Goal: Information Seeking & Learning: Find contact information

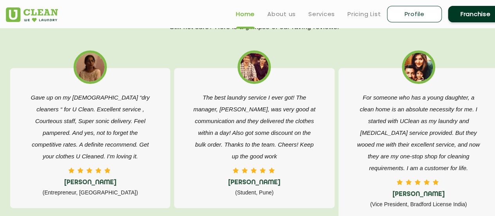
scroll to position [1218, 0]
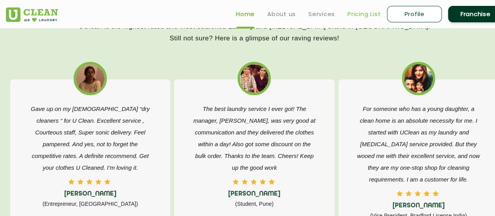
click at [358, 17] on link "Pricing List" at bounding box center [364, 13] width 33 height 9
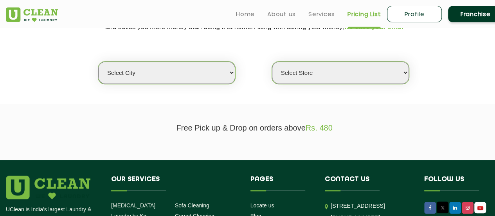
scroll to position [184, 0]
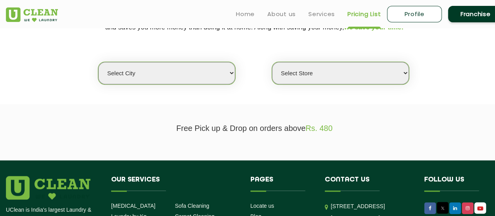
click at [192, 68] on select "Select city Aalo Agartala Agra Ahmedabad Akola Aligarh Alwar - UClean Select Am…" at bounding box center [166, 73] width 137 height 22
select select "28"
click at [98, 62] on select "Select city Aalo Agartala Agra Ahmedabad Akola Aligarh Alwar - UClean Select Am…" at bounding box center [166, 73] width 137 height 22
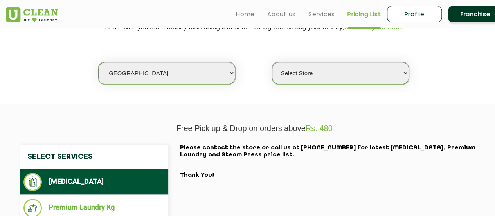
click at [300, 76] on select "Select Store UClean Suddhowala Dehradun UClean Subhash Nagar UClean ITBP Road U…" at bounding box center [340, 73] width 137 height 22
select select "454"
click at [272, 62] on select "Select Store UClean Suddhowala Dehradun UClean Subhash Nagar UClean ITBP Road U…" at bounding box center [340, 73] width 137 height 22
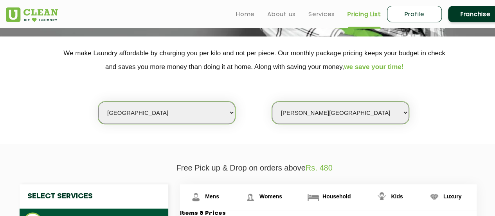
scroll to position [144, 0]
click at [145, 111] on select "Select city Aalo Agartala Agra Ahmedabad Akola Aligarh Alwar - UClean Select Am…" at bounding box center [166, 113] width 137 height 22
click at [107, 114] on select "Select city Aalo Agartala Agra Ahmedabad Akola Aligarh Alwar - UClean Select Am…" at bounding box center [166, 113] width 137 height 22
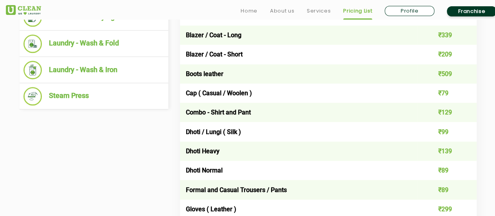
scroll to position [395, 0]
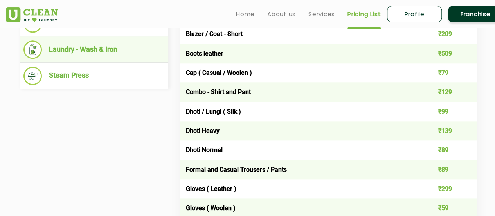
click at [49, 45] on li "Laundry - Wash & Iron" at bounding box center [94, 49] width 141 height 18
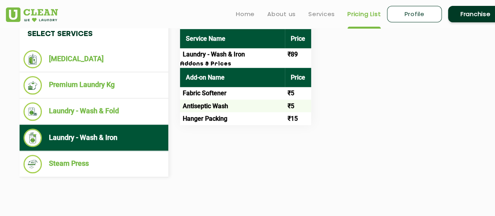
scroll to position [293, 0]
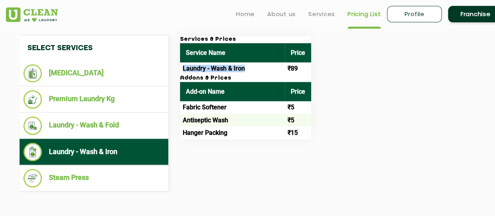
drag, startPoint x: 181, startPoint y: 69, endPoint x: 246, endPoint y: 66, distance: 65.1
click at [246, 66] on td "Laundry - Wash & Iron" at bounding box center [232, 68] width 105 height 13
copy td "Laundry - Wash & Iron"
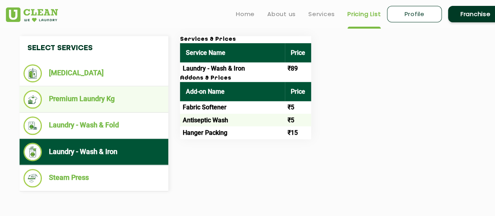
click at [118, 102] on li "Premium Laundry Kg" at bounding box center [94, 99] width 141 height 18
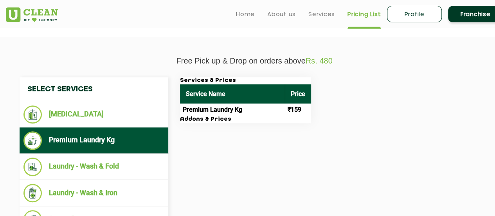
scroll to position [251, 0]
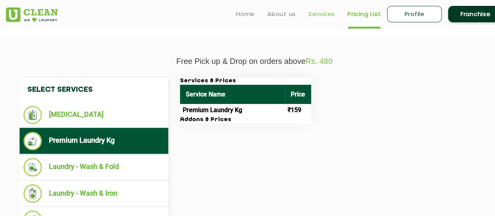
click at [309, 15] on link "Services" at bounding box center [322, 13] width 27 height 9
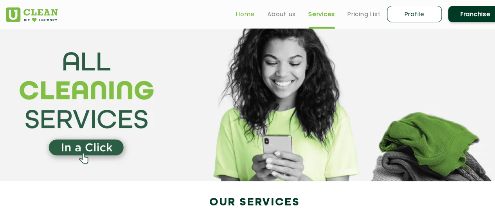
click at [241, 18] on link "Home" at bounding box center [245, 13] width 19 height 9
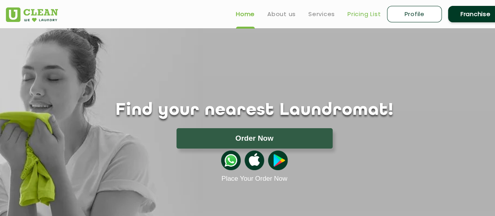
click at [351, 16] on link "Pricing List" at bounding box center [364, 13] width 33 height 9
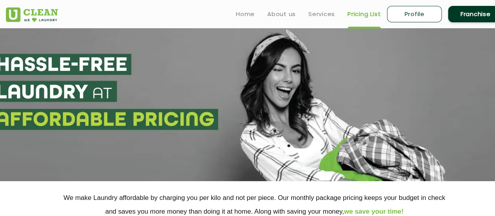
select select "0"
click at [256, 14] on ul "Home About us Services Pricing List Profile Franchise" at bounding box center [366, 14] width 273 height 18
click at [248, 14] on link "Home" at bounding box center [245, 13] width 19 height 9
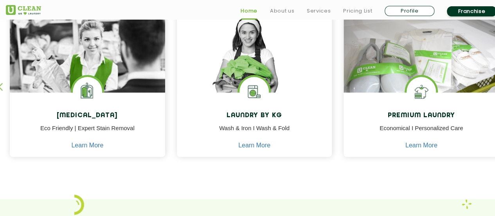
scroll to position [361, 0]
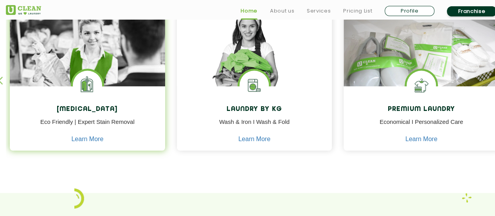
click at [114, 110] on h4 "[MEDICAL_DATA]" at bounding box center [88, 109] width 144 height 7
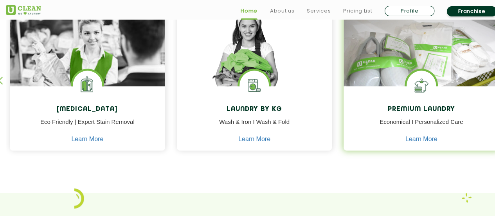
click at [420, 134] on p "Economical I Personalized Care" at bounding box center [422, 127] width 144 height 18
click at [420, 141] on link "Learn More" at bounding box center [422, 139] width 32 height 7
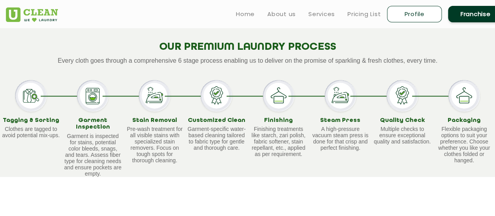
scroll to position [528, 0]
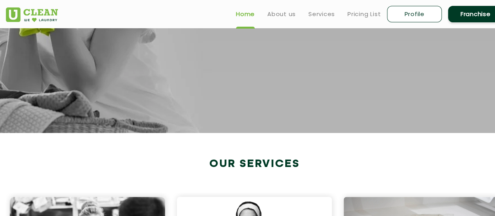
scroll to position [169, 0]
click at [291, 13] on link "About us" at bounding box center [282, 13] width 29 height 9
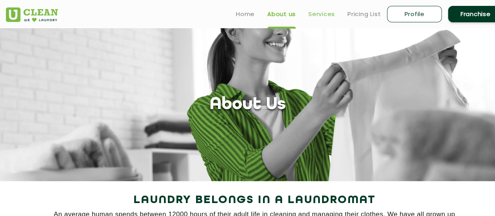
click at [320, 16] on link "Services" at bounding box center [322, 13] width 27 height 9
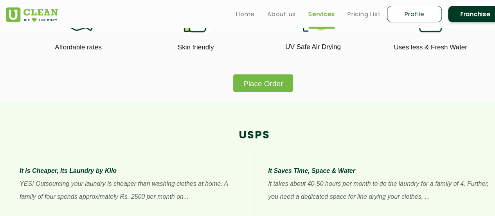
scroll to position [432, 0]
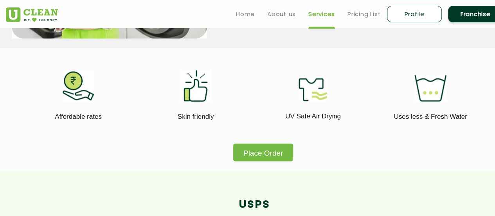
click at [359, 101] on div at bounding box center [313, 85] width 106 height 31
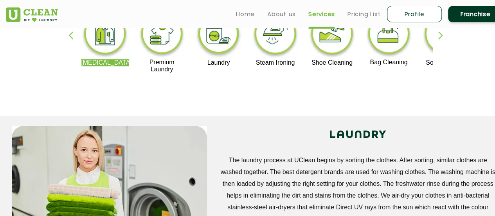
scroll to position [142, 0]
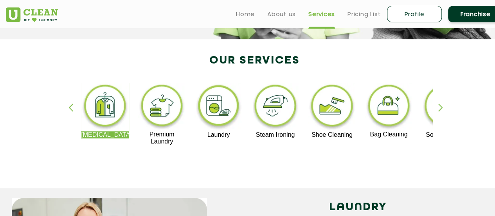
click at [173, 127] on img at bounding box center [162, 107] width 48 height 48
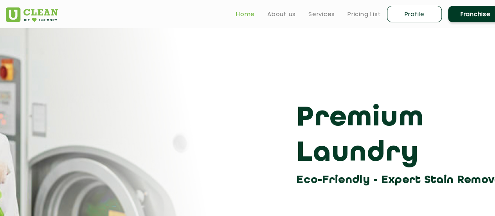
click at [252, 18] on link "Home" at bounding box center [245, 13] width 19 height 9
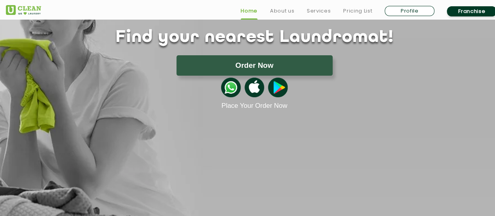
scroll to position [74, 0]
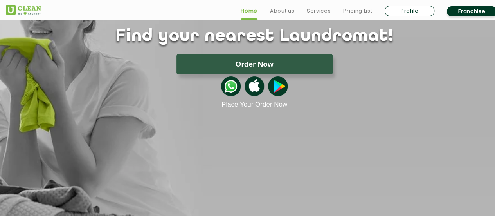
click at [414, 5] on ul "Home About us Services Pricing List Profile Franchise" at bounding box center [369, 11] width 269 height 13
click at [414, 9] on link "Profile" at bounding box center [410, 11] width 50 height 10
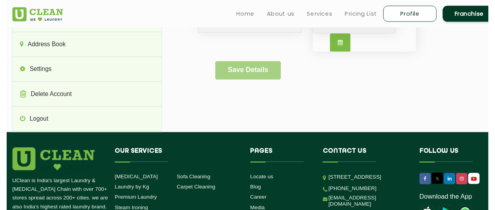
scroll to position [74, 0]
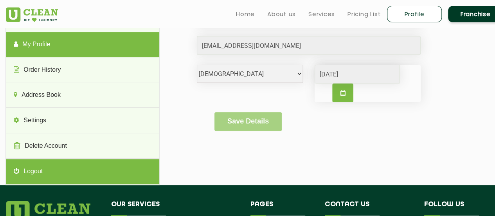
click at [60, 166] on link "Logout" at bounding box center [82, 171] width 153 height 25
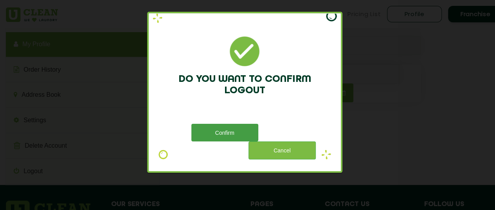
click at [225, 134] on button "Confirm" at bounding box center [225, 133] width 67 height 18
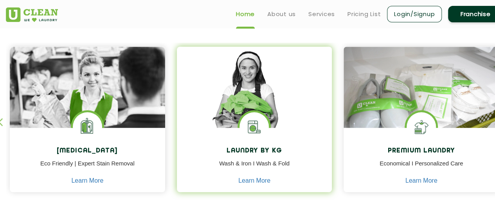
scroll to position [314, 0]
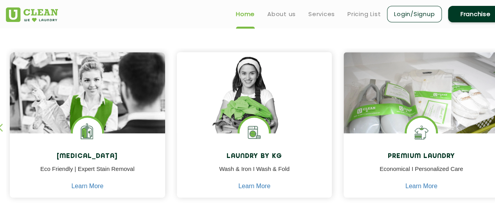
click at [285, 18] on ul "Home About us Services Pricing List Login/Signup Franchise" at bounding box center [366, 14] width 273 height 18
click at [320, 10] on link "Services" at bounding box center [322, 13] width 27 height 9
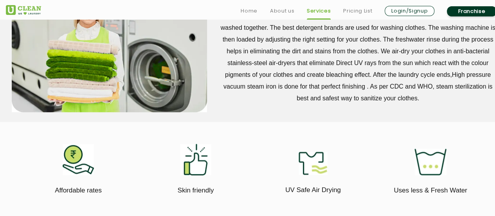
scroll to position [360, 0]
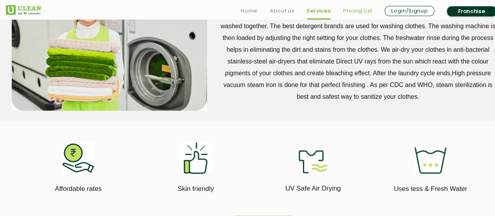
click at [353, 13] on link "Pricing List" at bounding box center [358, 10] width 29 height 9
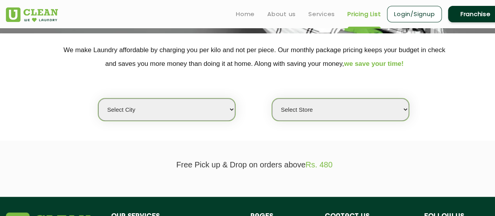
scroll to position [146, 0]
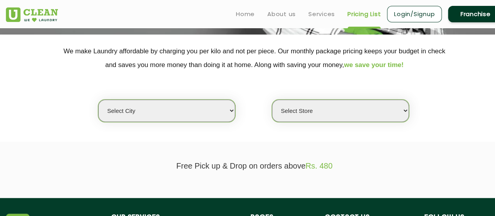
click at [213, 102] on select "Select city [GEOGRAPHIC_DATA] [GEOGRAPHIC_DATA] [GEOGRAPHIC_DATA] [GEOGRAPHIC_D…" at bounding box center [166, 110] width 137 height 22
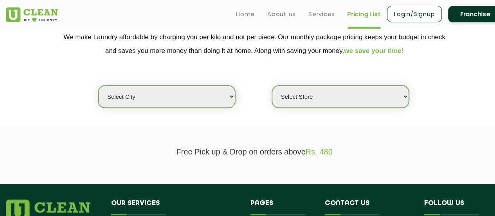
scroll to position [160, 0]
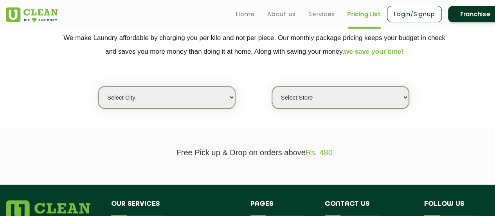
click at [212, 98] on select "Select city [GEOGRAPHIC_DATA] [GEOGRAPHIC_DATA] [GEOGRAPHIC_DATA] [GEOGRAPHIC_D…" at bounding box center [166, 97] width 137 height 22
click at [183, 92] on select "Select city [GEOGRAPHIC_DATA] [GEOGRAPHIC_DATA] [GEOGRAPHIC_DATA] [GEOGRAPHIC_D…" at bounding box center [166, 97] width 137 height 22
select select "81"
click at [98, 86] on select "Select city [GEOGRAPHIC_DATA] [GEOGRAPHIC_DATA] [GEOGRAPHIC_DATA] [GEOGRAPHIC_D…" at bounding box center [166, 97] width 137 height 22
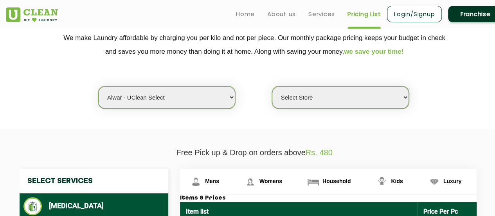
click at [284, 103] on select "Select Store UClean Select Alwar" at bounding box center [340, 97] width 137 height 22
select select "247"
click at [272, 86] on select "Select Store UClean Select Alwar" at bounding box center [340, 97] width 137 height 22
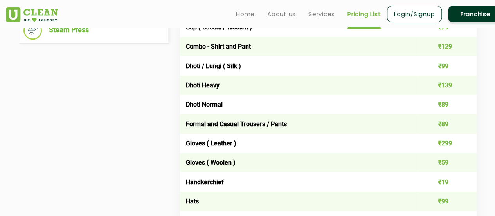
scroll to position [454, 0]
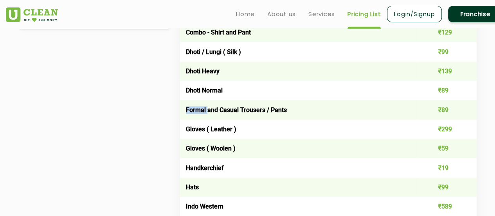
drag, startPoint x: 185, startPoint y: 110, endPoint x: 207, endPoint y: 109, distance: 21.6
click at [207, 109] on td "Formal and Casual Trousers / Pants" at bounding box center [299, 109] width 238 height 19
copy td "Formal"
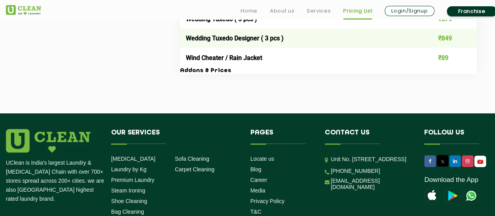
scroll to position [1779, 0]
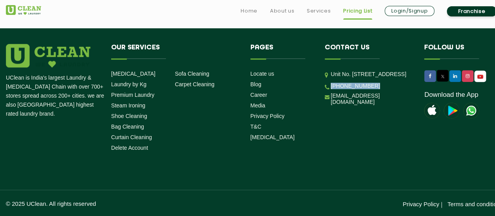
drag, startPoint x: 381, startPoint y: 108, endPoint x: 325, endPoint y: 115, distance: 56.8
click at [325, 89] on li "[PHONE_NUMBER]" at bounding box center [369, 85] width 88 height 7
copy link "[PHONE_NUMBER]"
click at [325, 89] on li "[PHONE_NUMBER]" at bounding box center [369, 85] width 88 height 7
